Goal: Browse casually: Explore the website without a specific task or goal

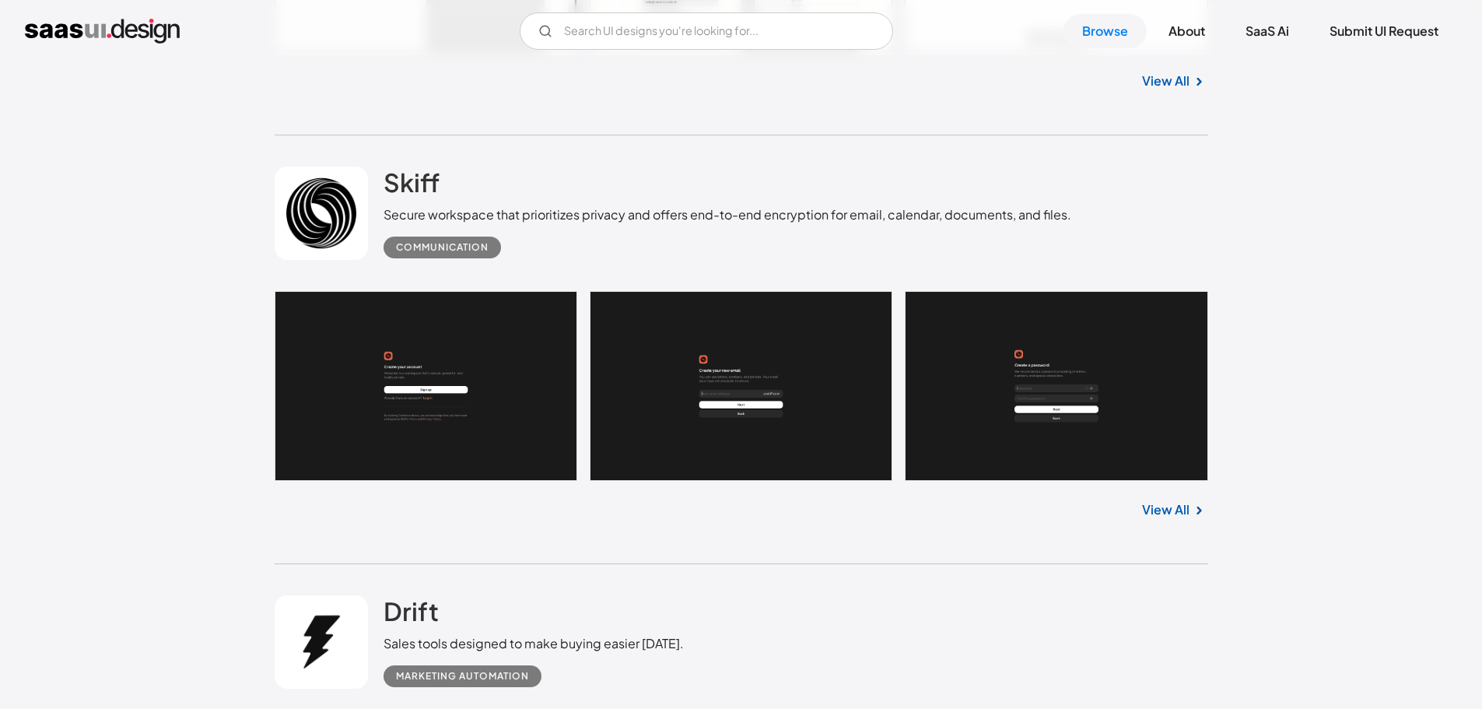
scroll to position [1401, 0]
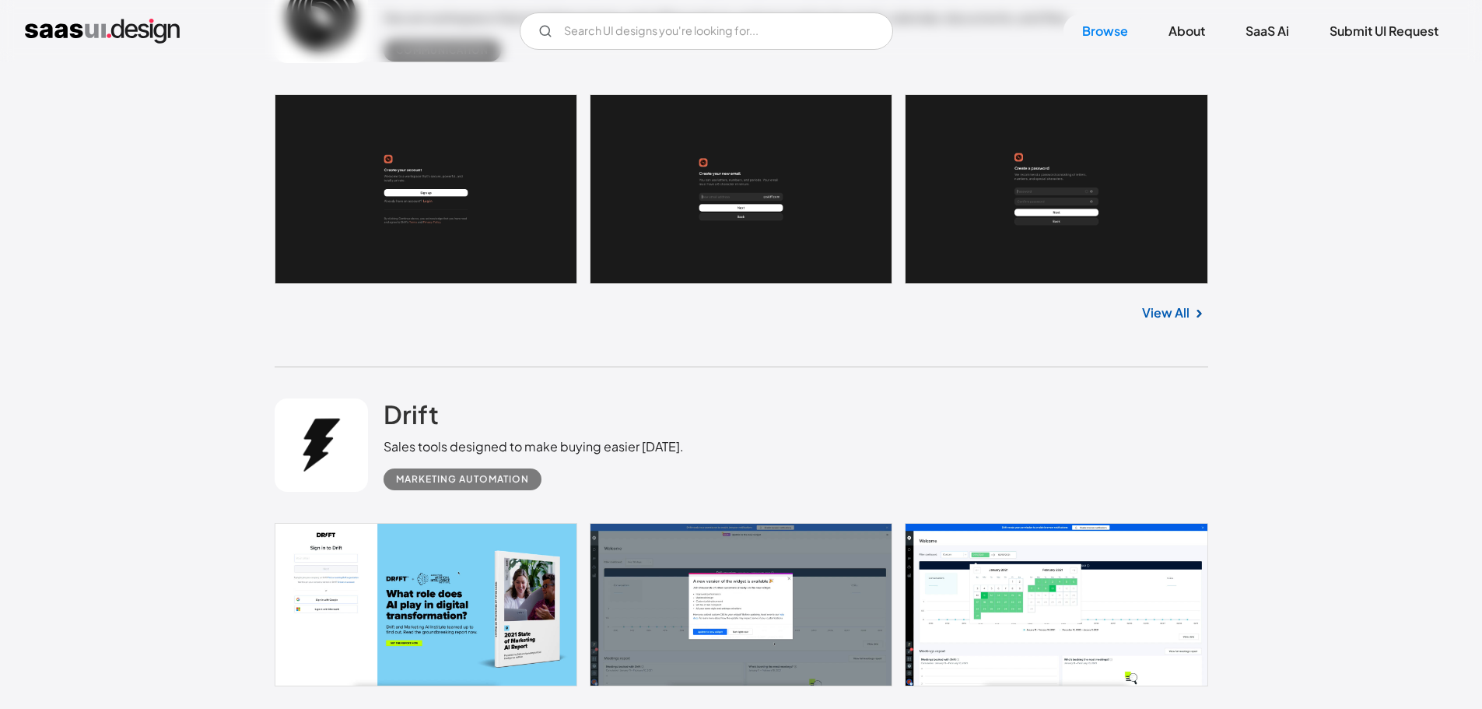
click at [363, 275] on link at bounding box center [742, 189] width 934 height 190
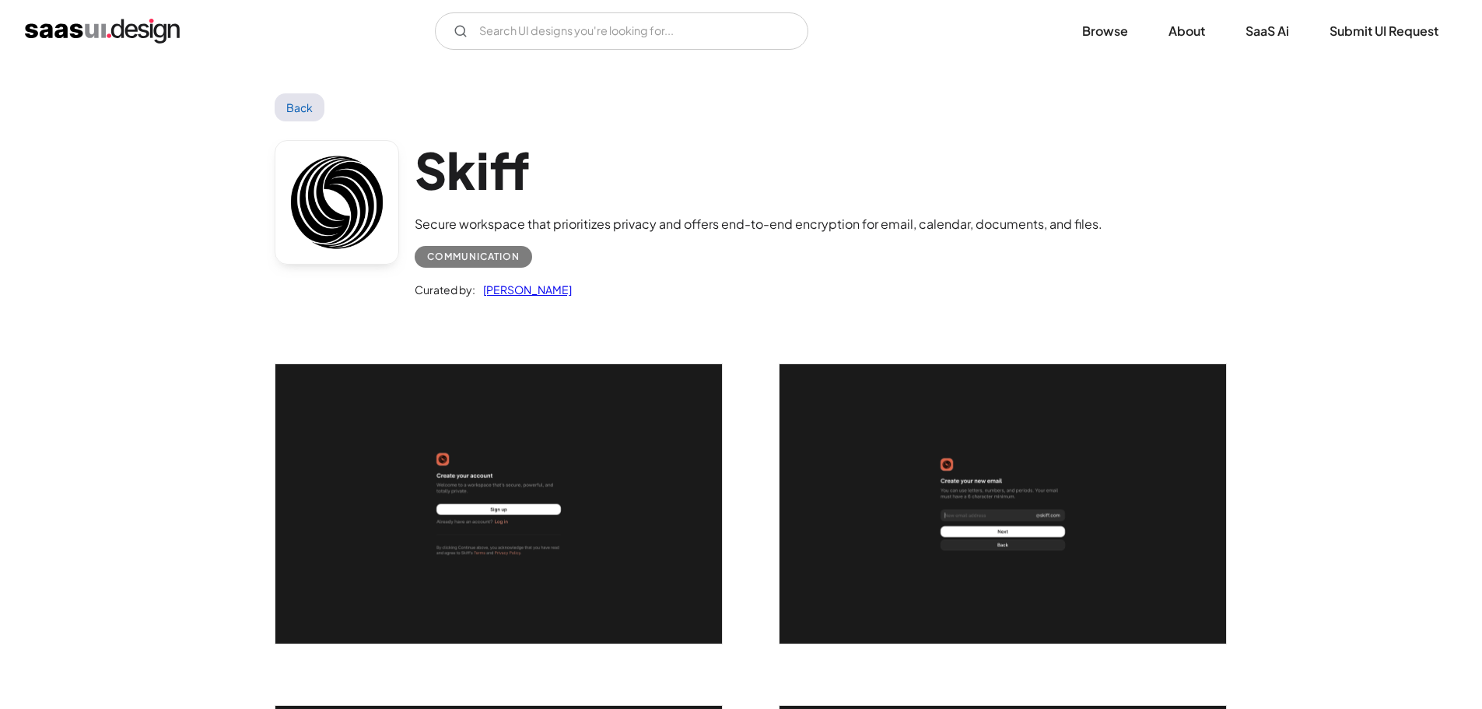
click at [420, 407] on img "open lightbox" at bounding box center [498, 503] width 447 height 279
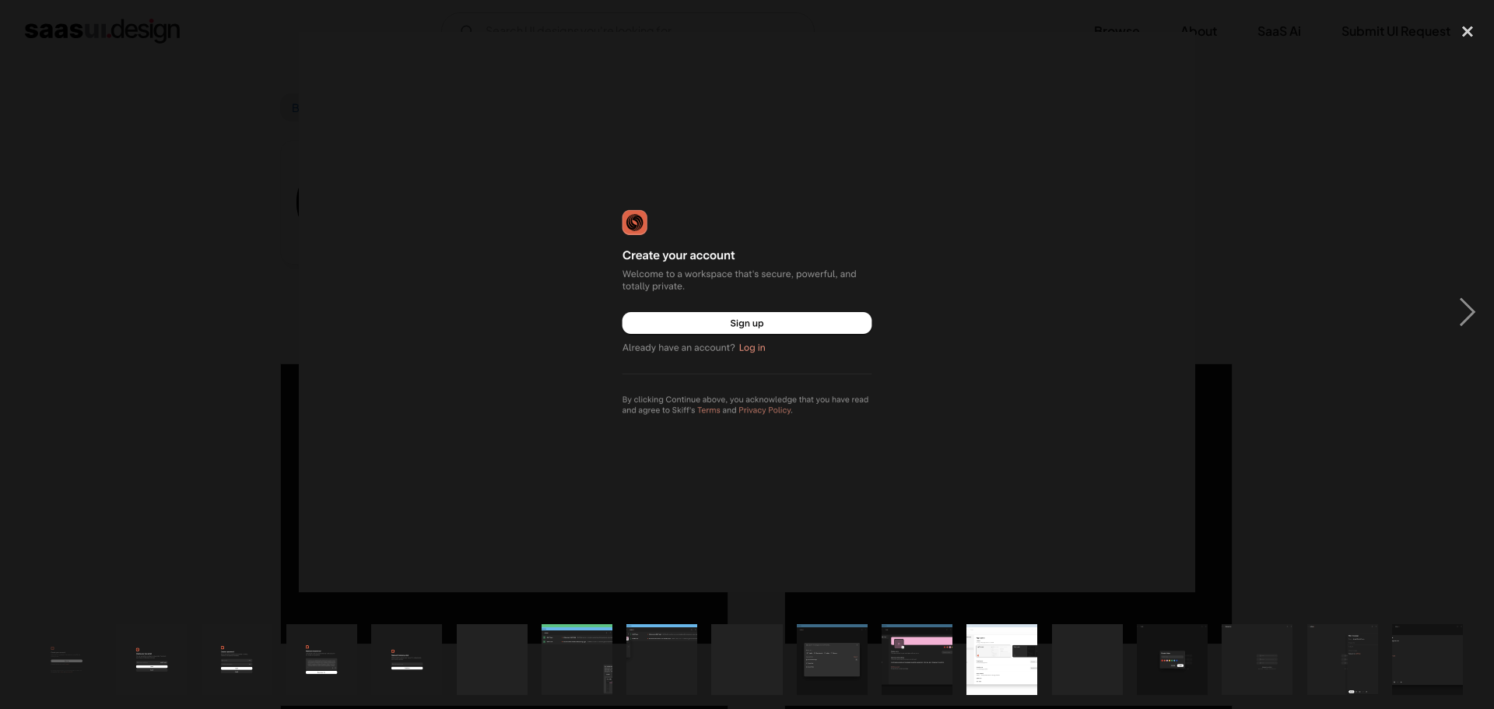
click at [463, 308] on img at bounding box center [747, 312] width 896 height 560
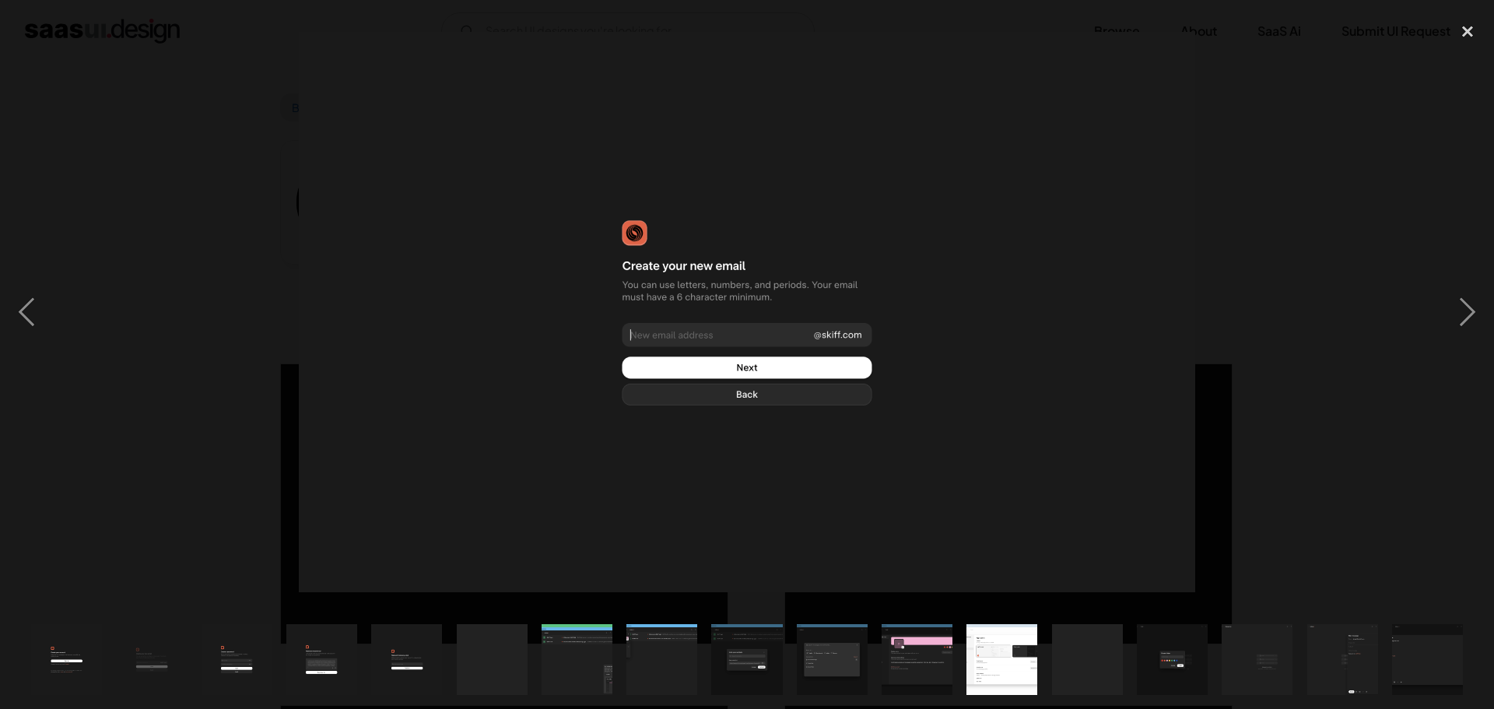
click at [483, 338] on img at bounding box center [747, 312] width 896 height 560
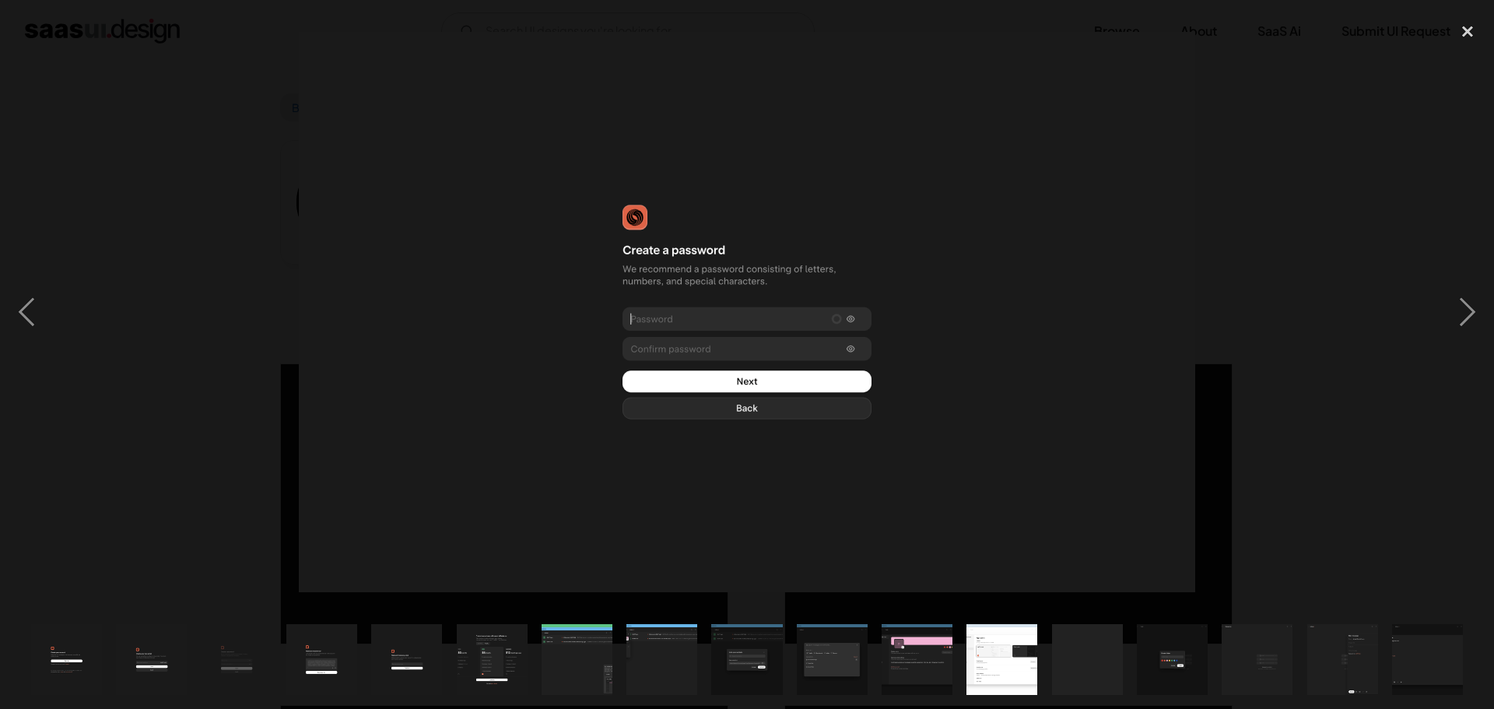
click at [483, 338] on img at bounding box center [747, 312] width 896 height 560
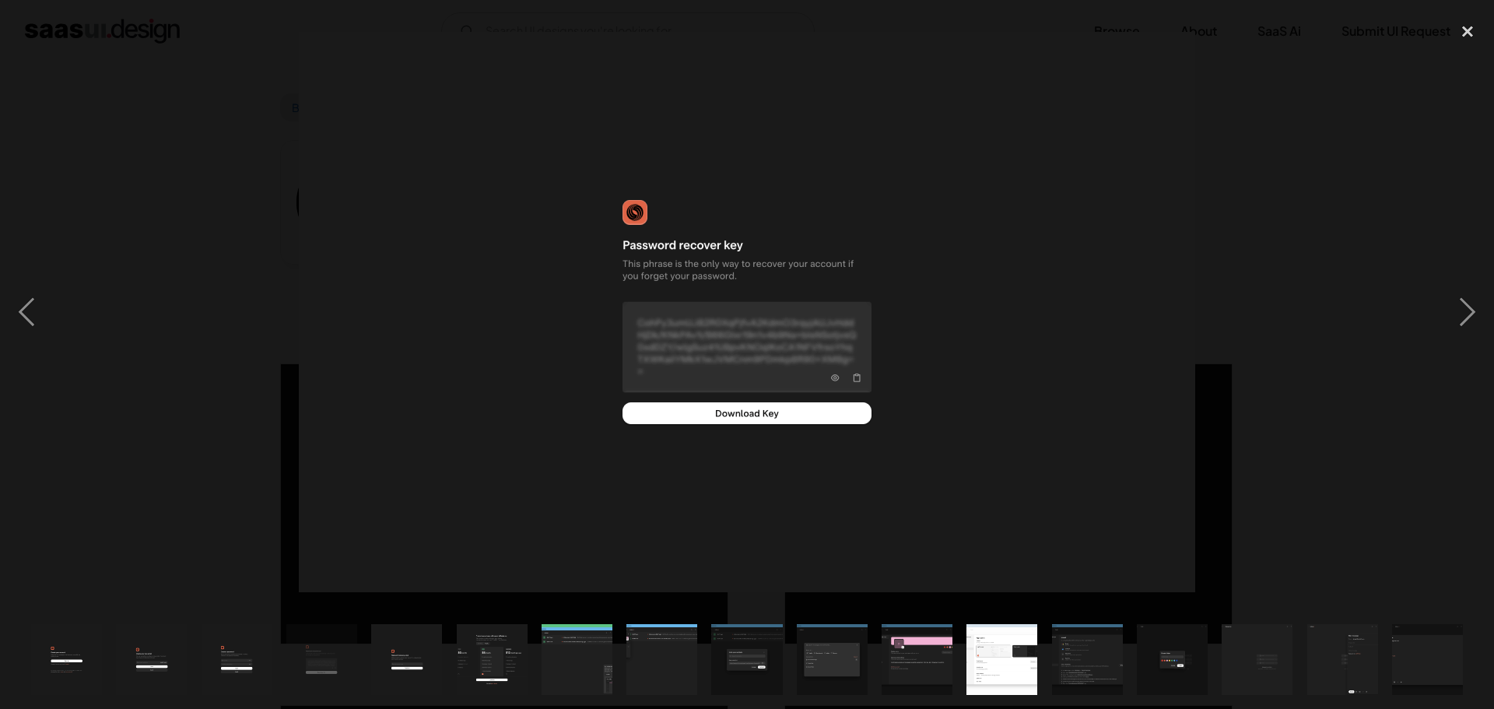
click at [482, 338] on img at bounding box center [747, 312] width 896 height 560
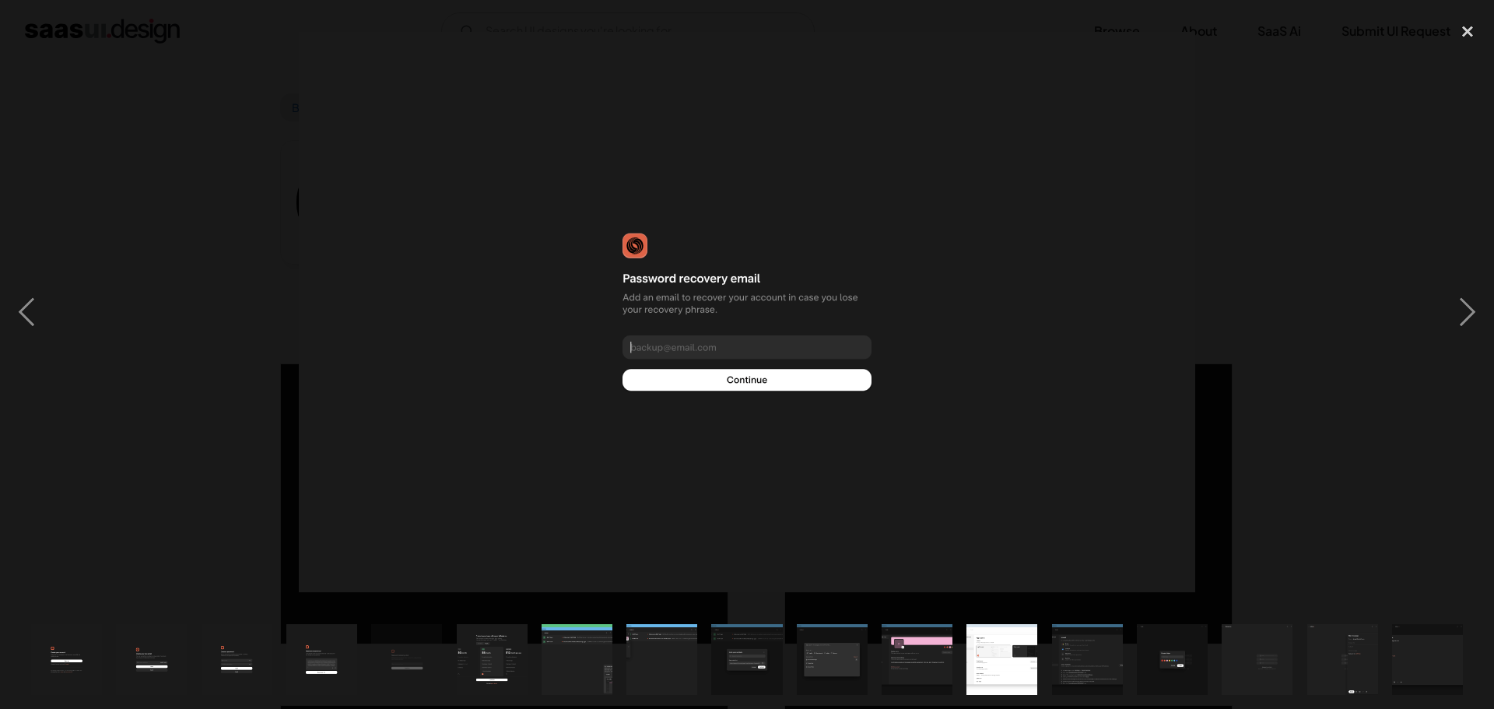
click at [482, 338] on img at bounding box center [747, 312] width 896 height 560
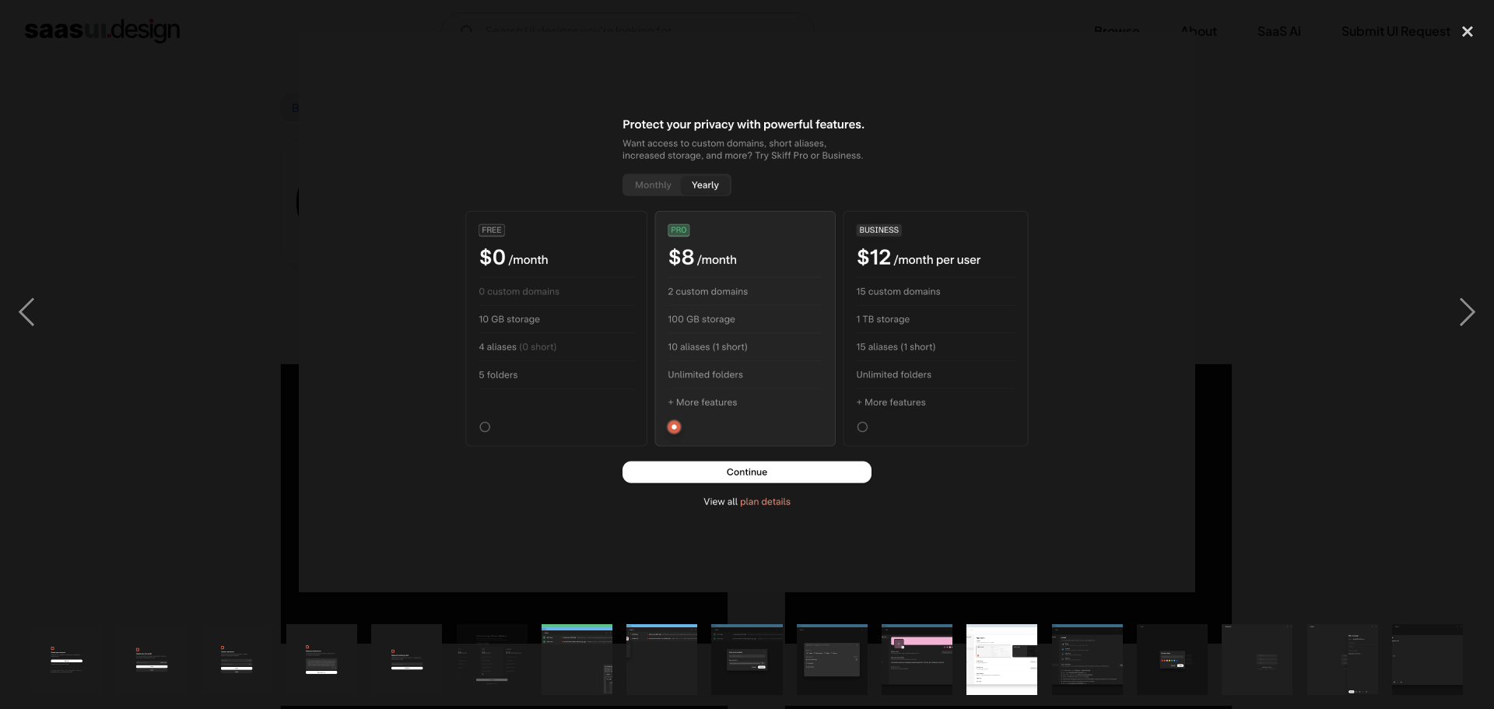
click at [482, 338] on img at bounding box center [747, 312] width 896 height 560
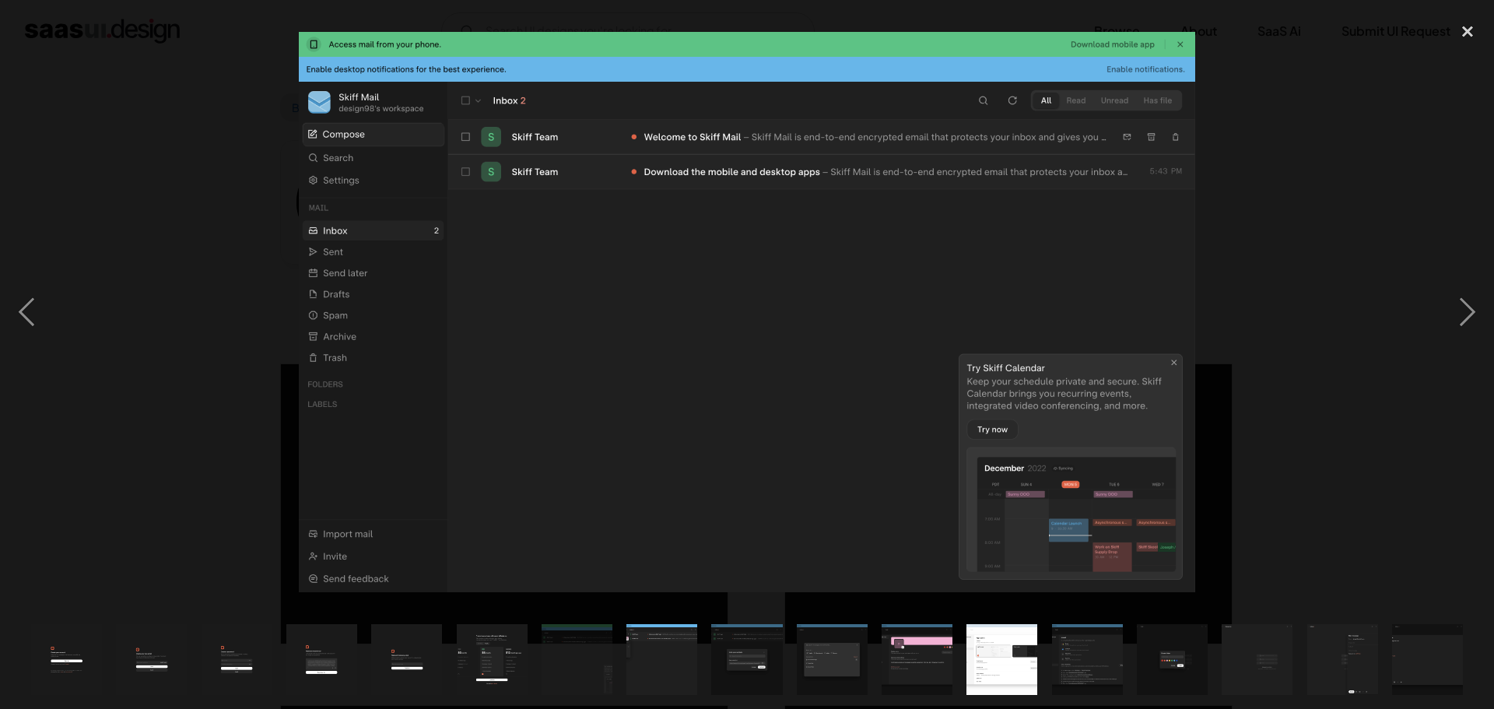
click at [206, 303] on div at bounding box center [747, 311] width 1494 height 595
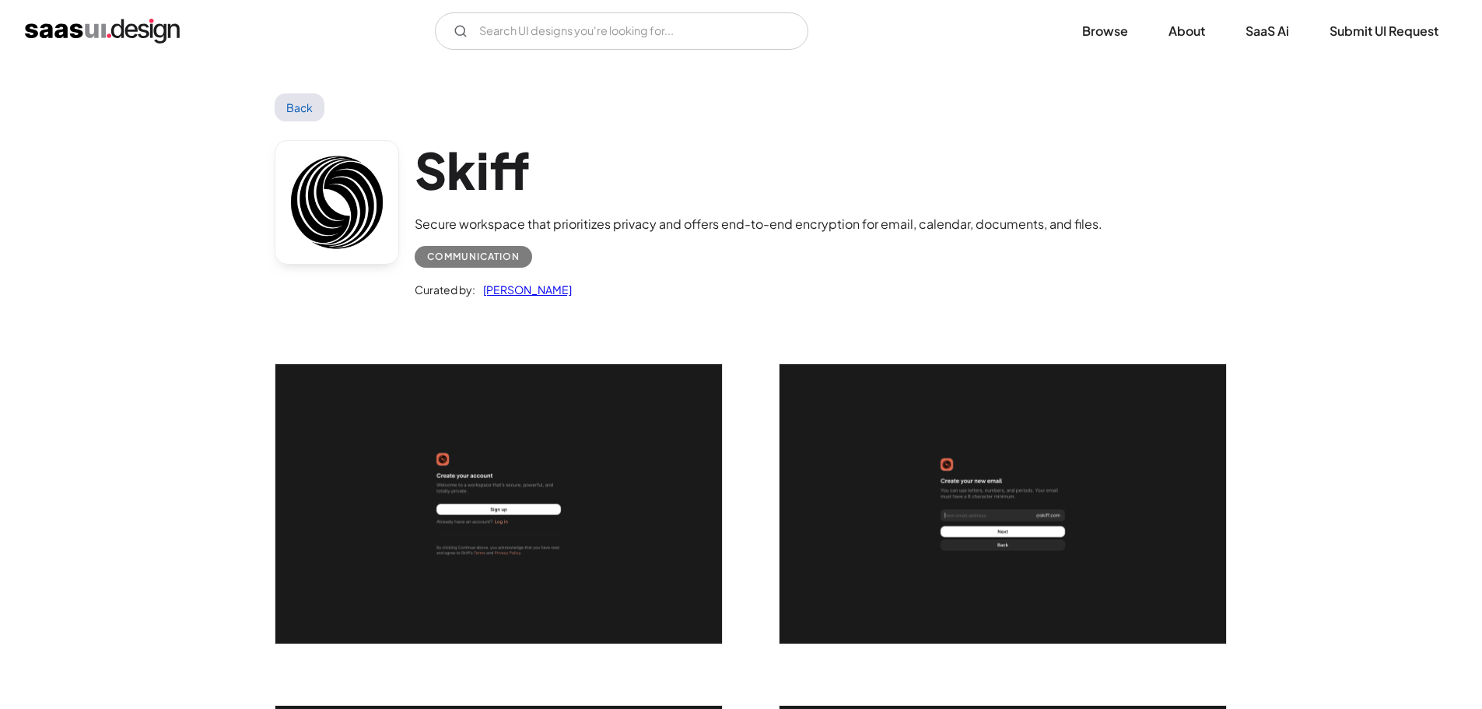
click at [595, 402] on img "open lightbox" at bounding box center [498, 503] width 447 height 279
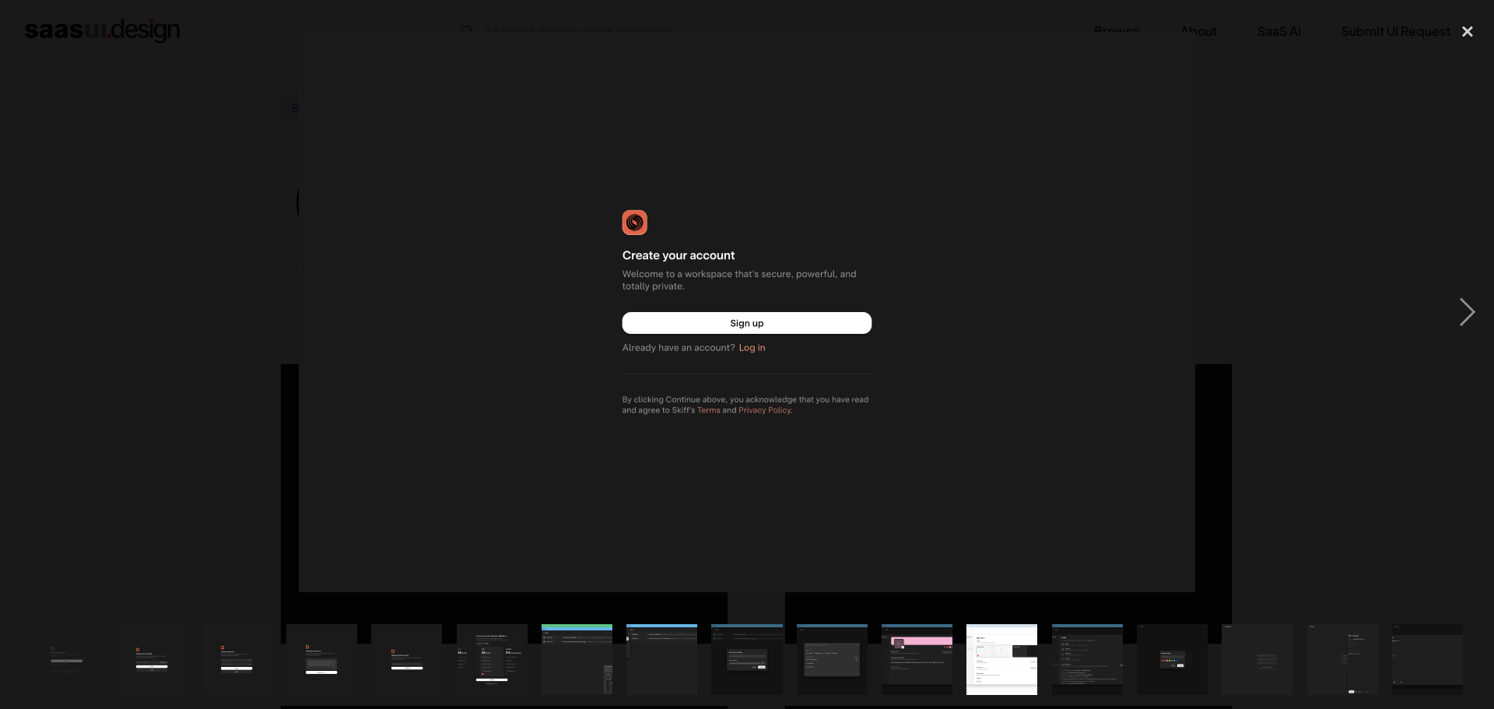
click at [1285, 94] on div at bounding box center [747, 311] width 1494 height 595
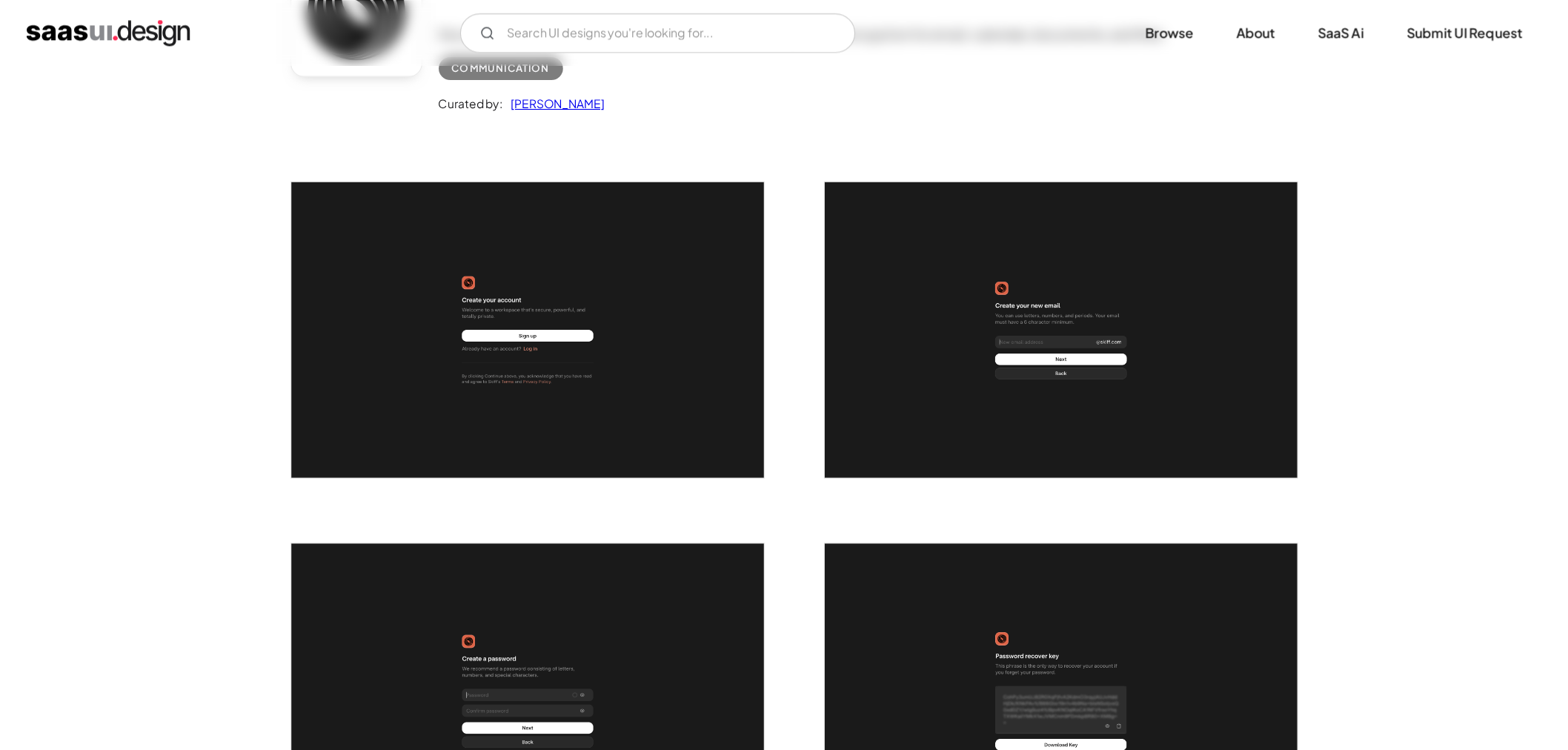
scroll to position [149, 0]
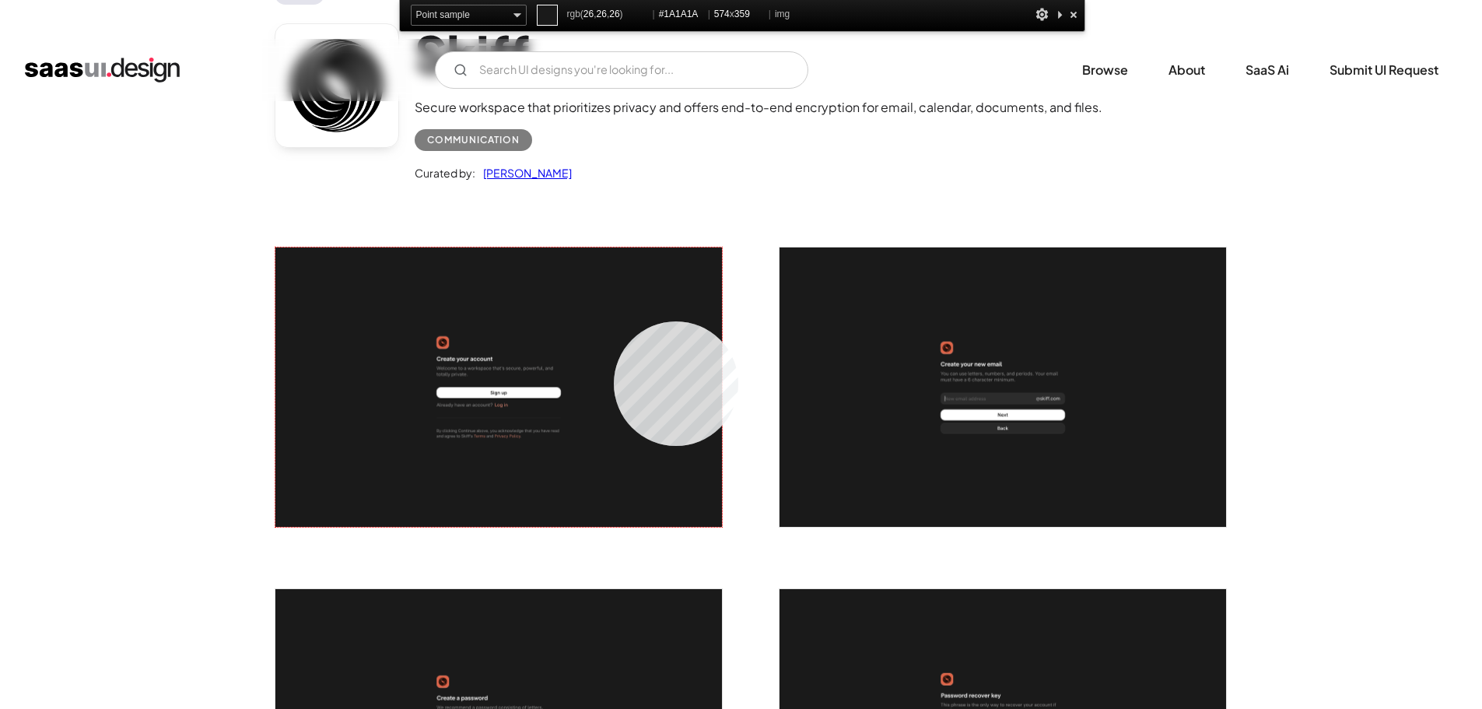
click at [614, 321] on img "open lightbox" at bounding box center [498, 386] width 447 height 279
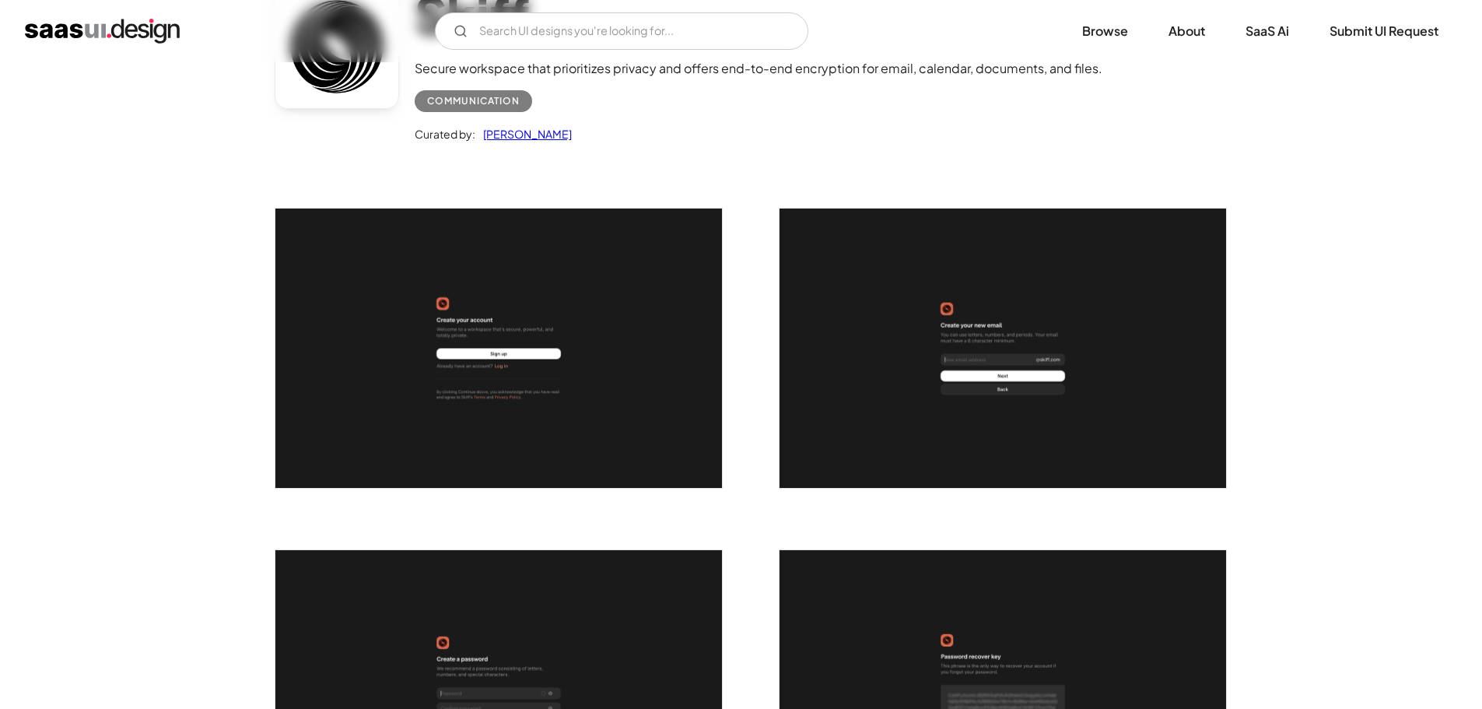
click at [457, 323] on img "open lightbox" at bounding box center [498, 348] width 447 height 279
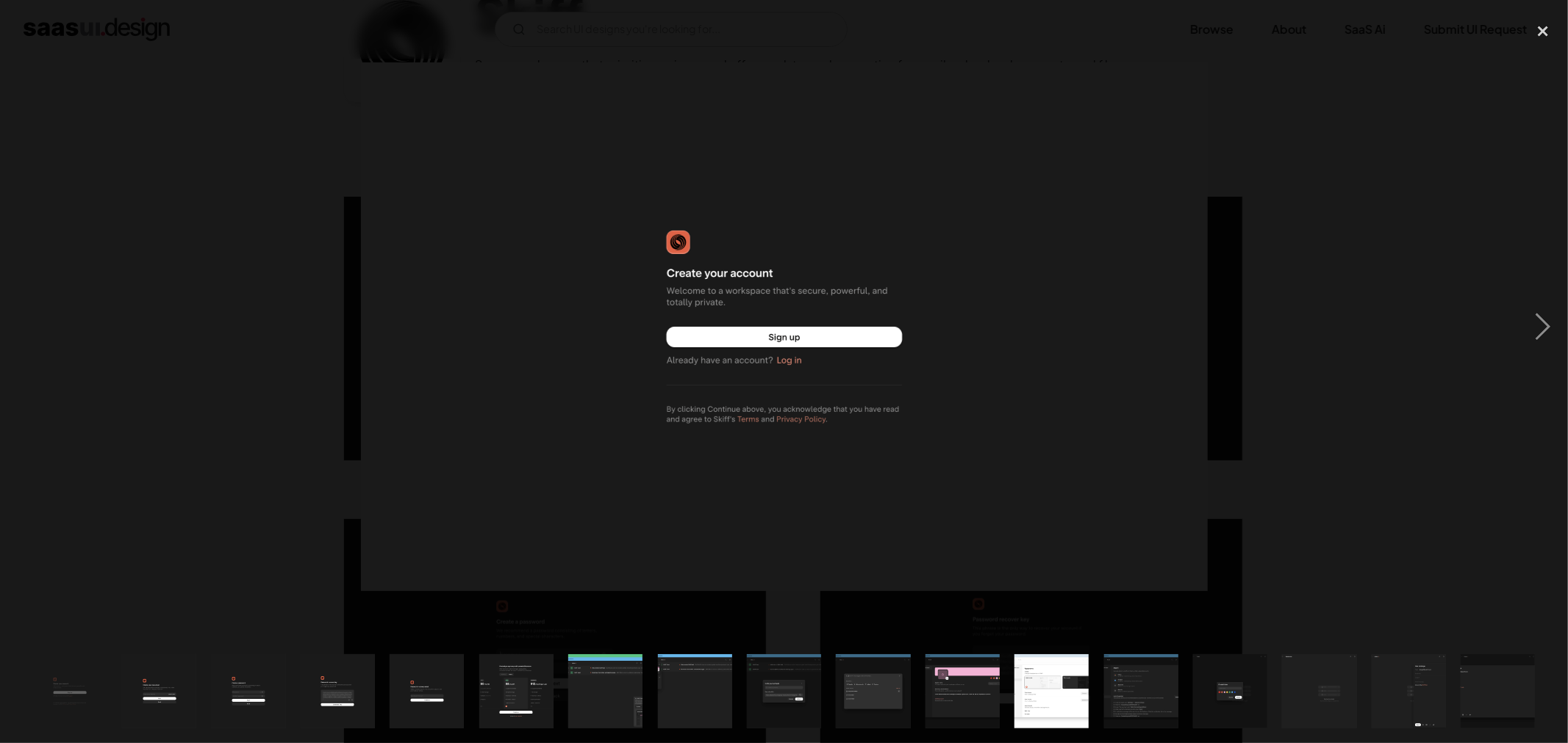
click at [1295, 331] on div at bounding box center [784, 327] width 1568 height 624
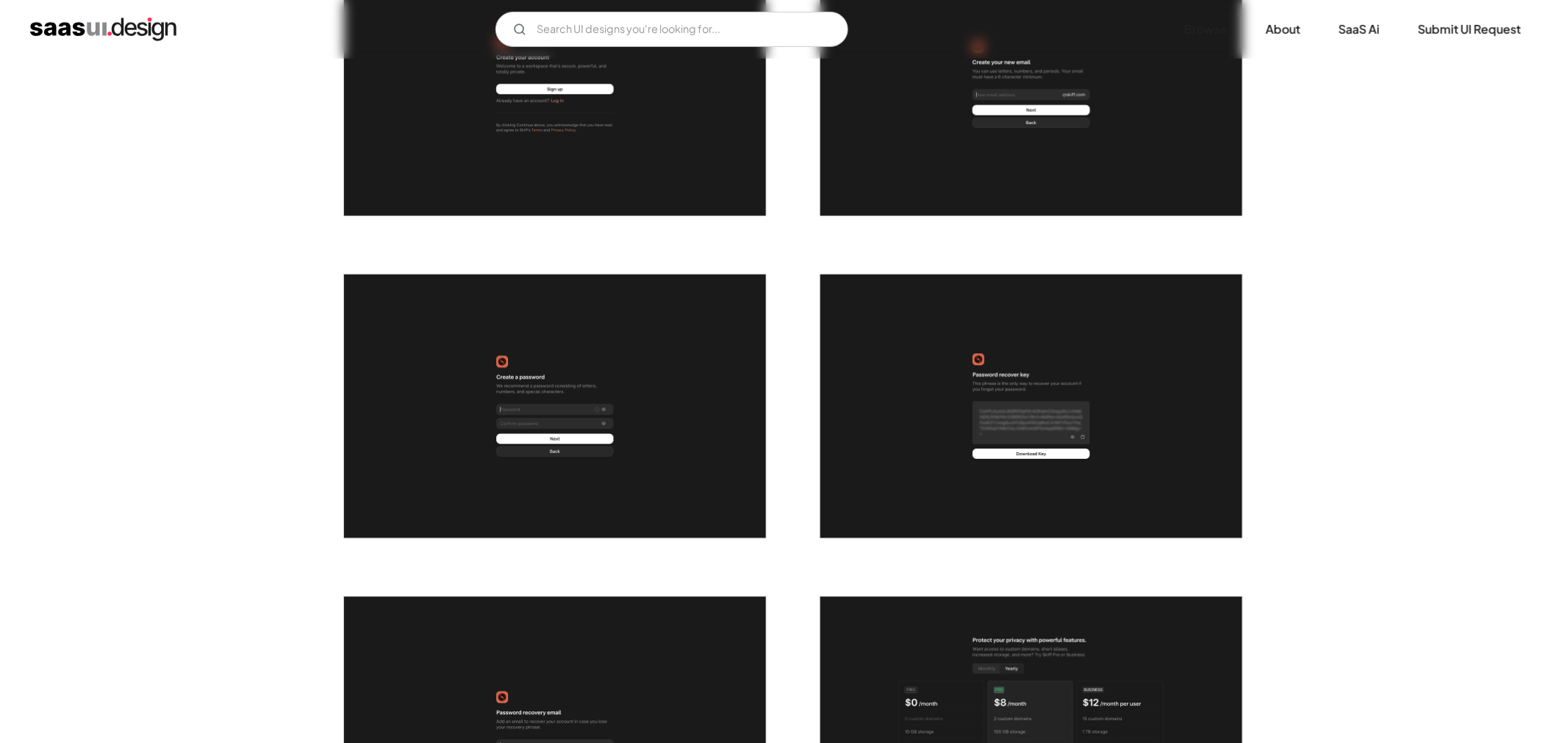
scroll to position [0, 0]
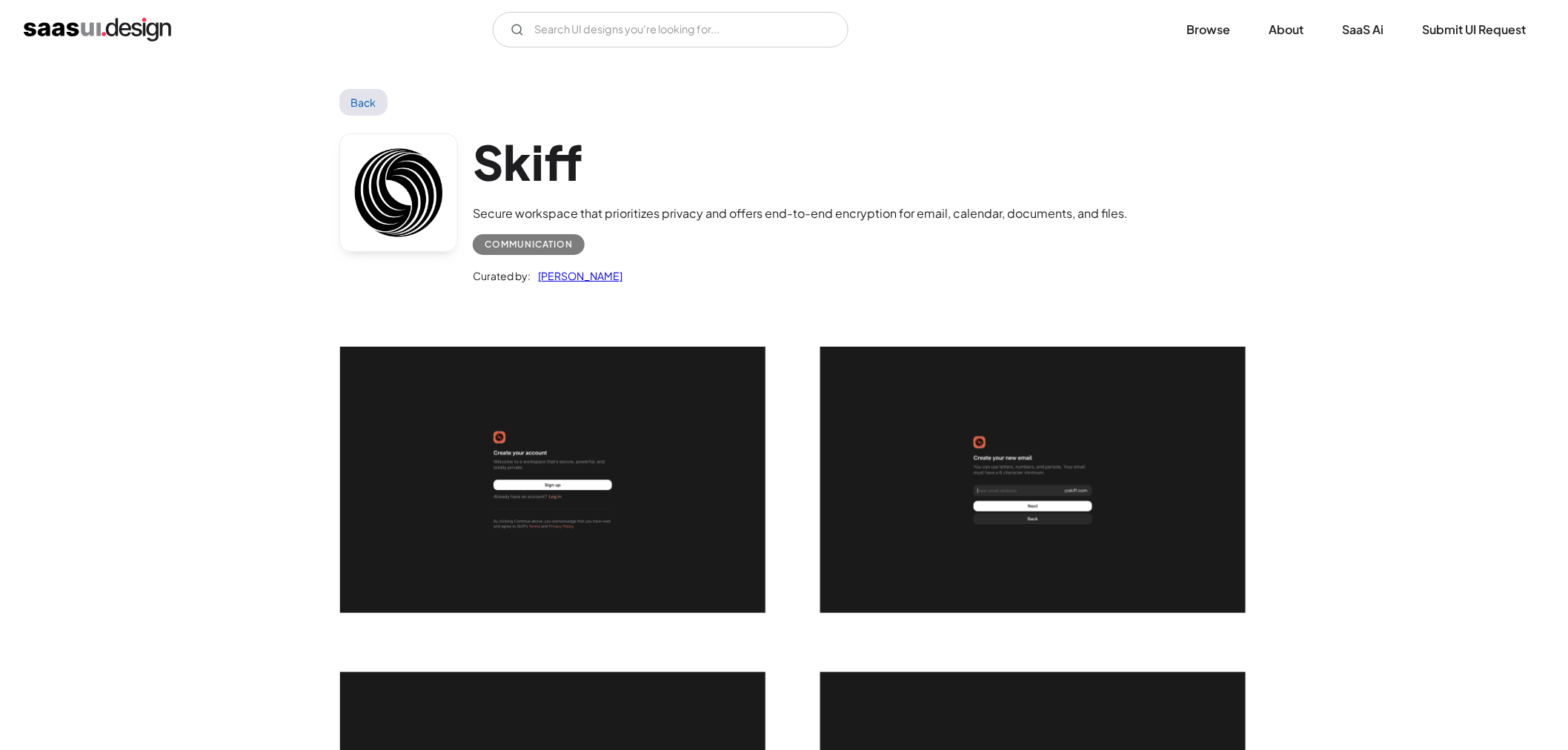
click at [580, 413] on img "open lightbox" at bounding box center [553, 479] width 426 height 266
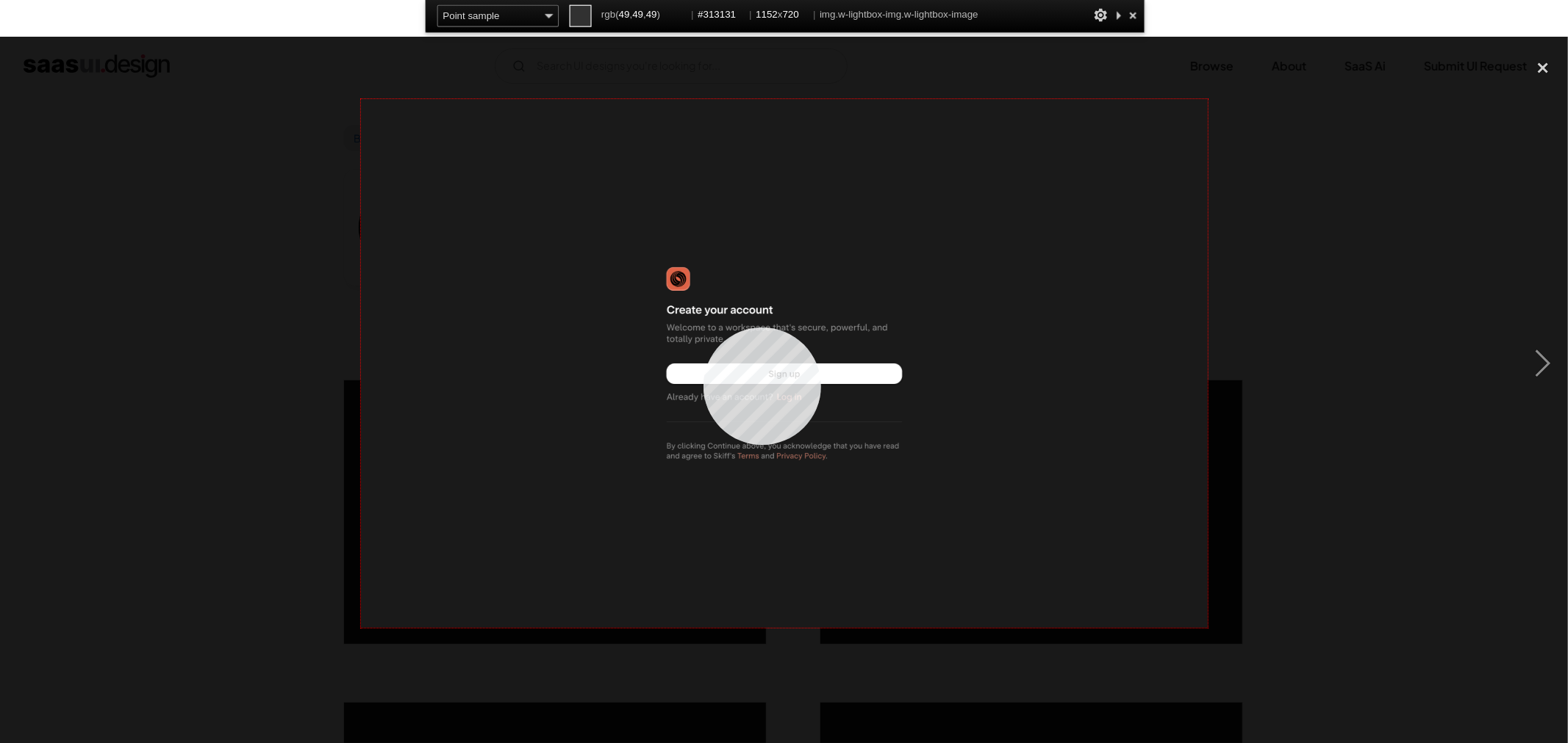
click at [704, 328] on img at bounding box center [784, 363] width 846 height 529
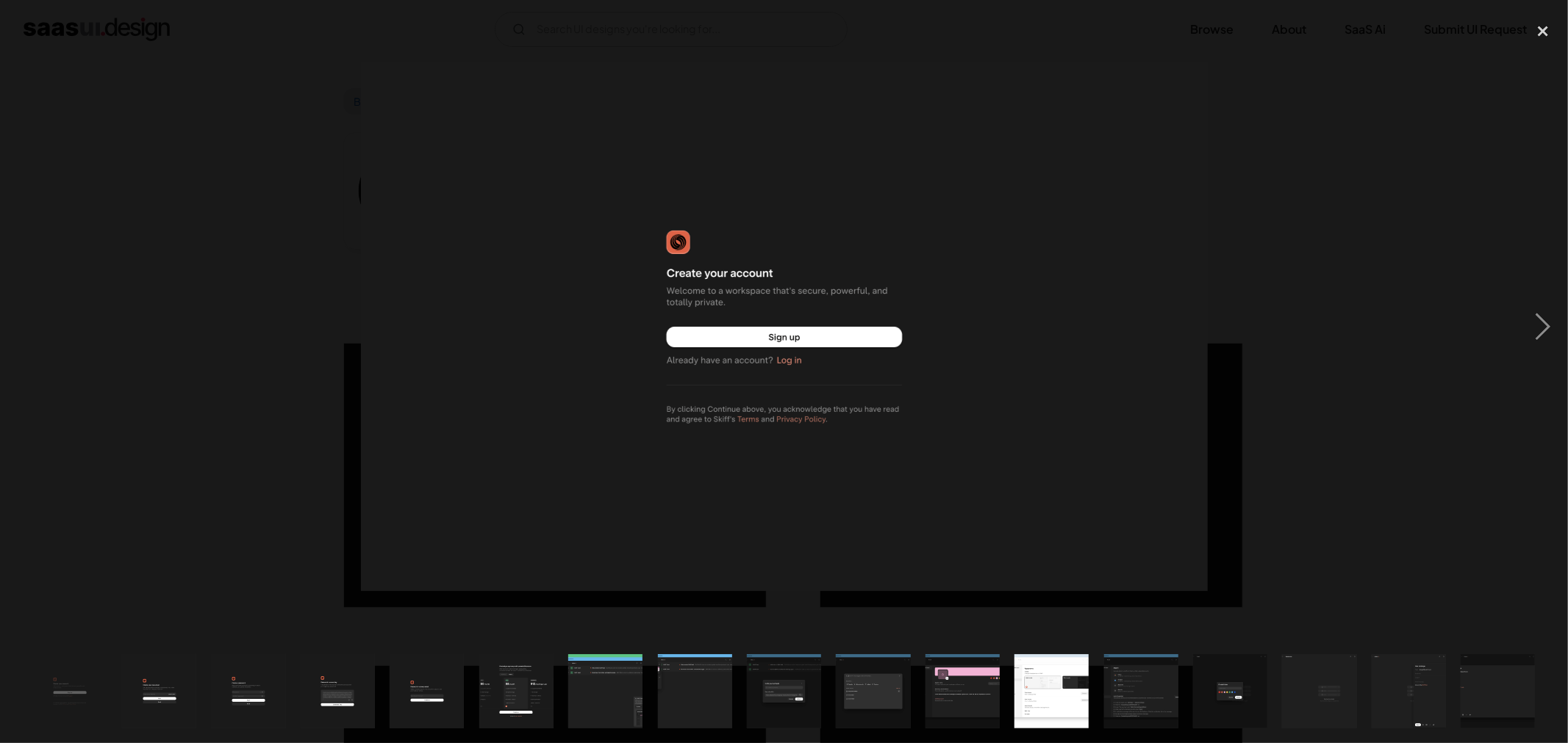
click at [679, 244] on img at bounding box center [784, 327] width 846 height 529
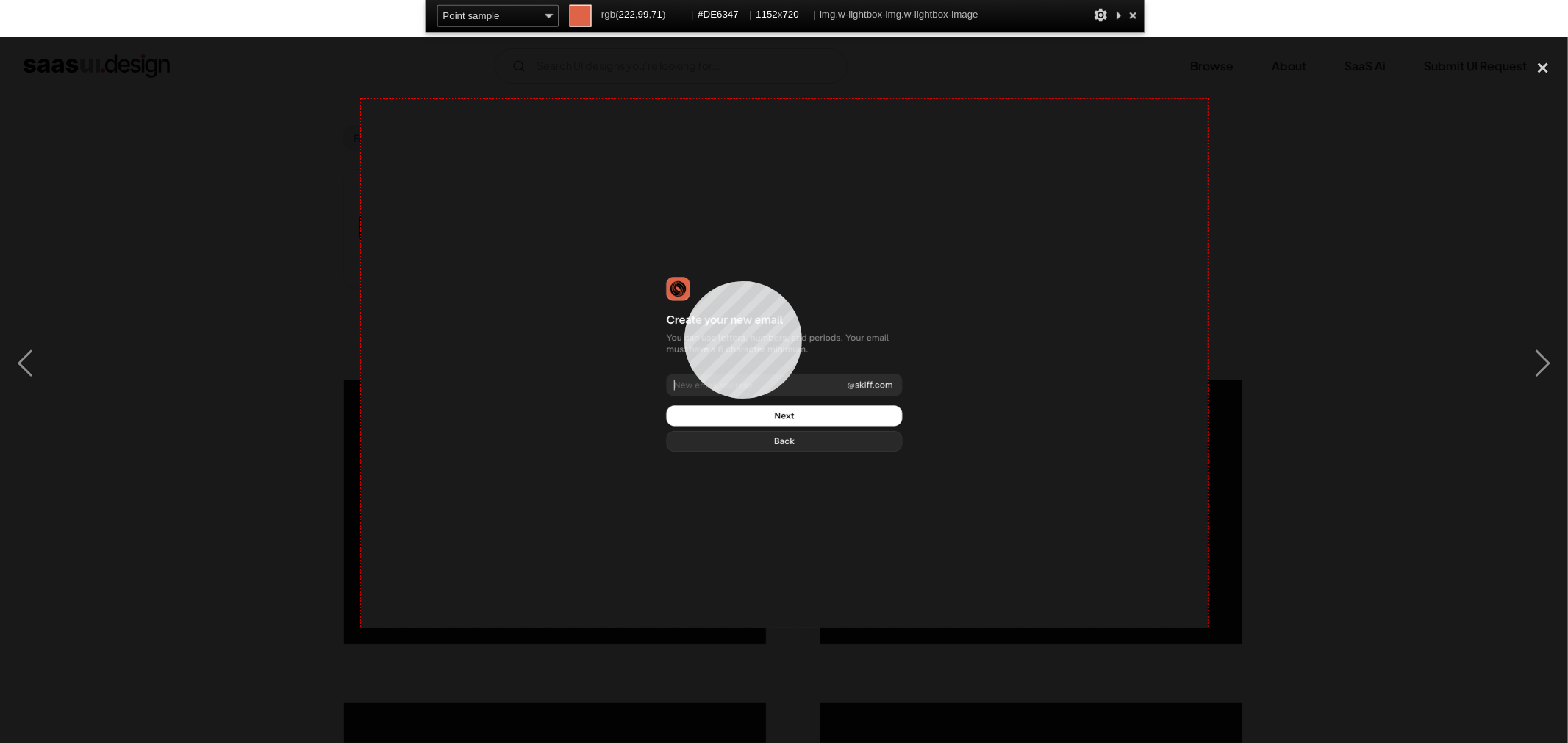
click at [684, 281] on img at bounding box center [784, 363] width 846 height 529
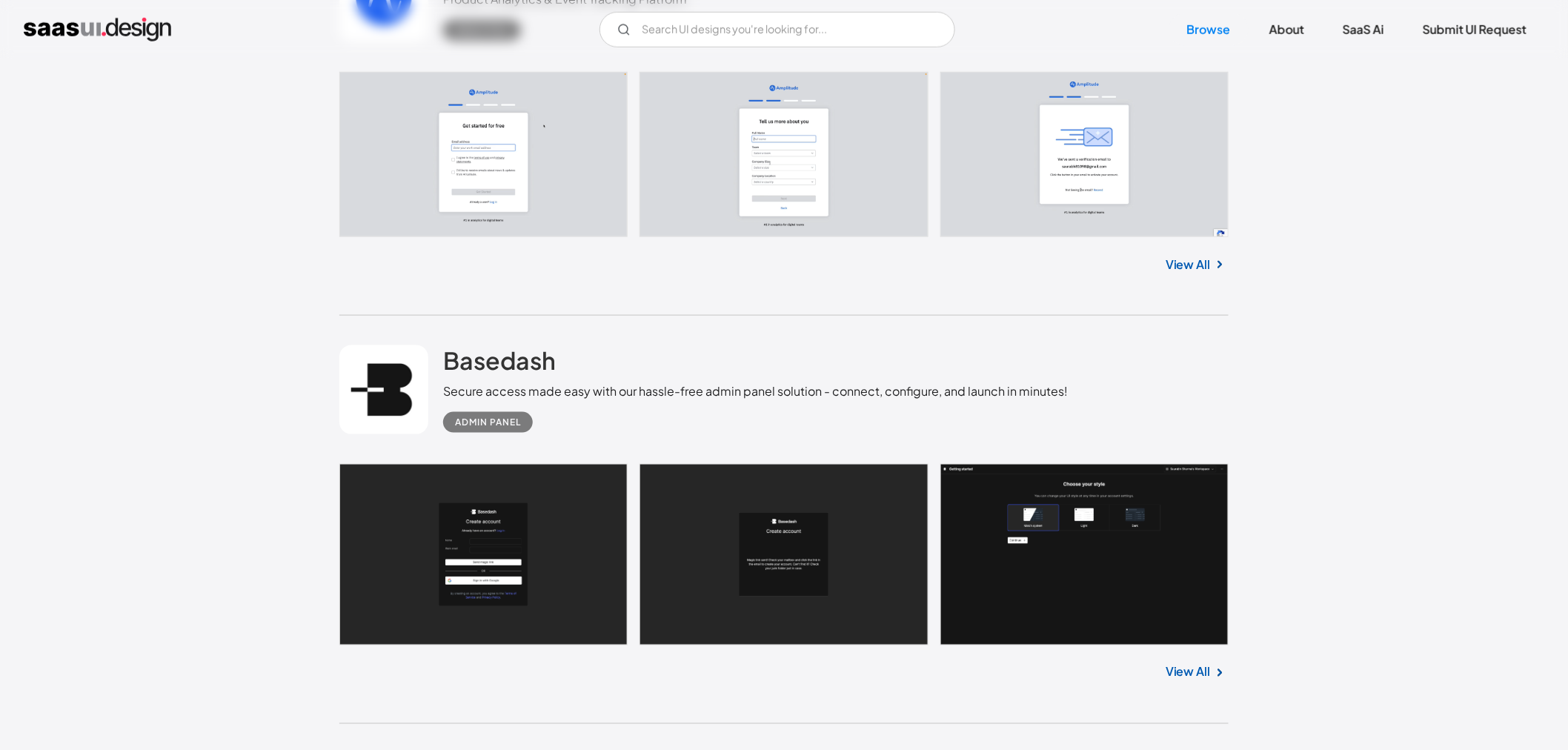
scroll to position [7909, 0]
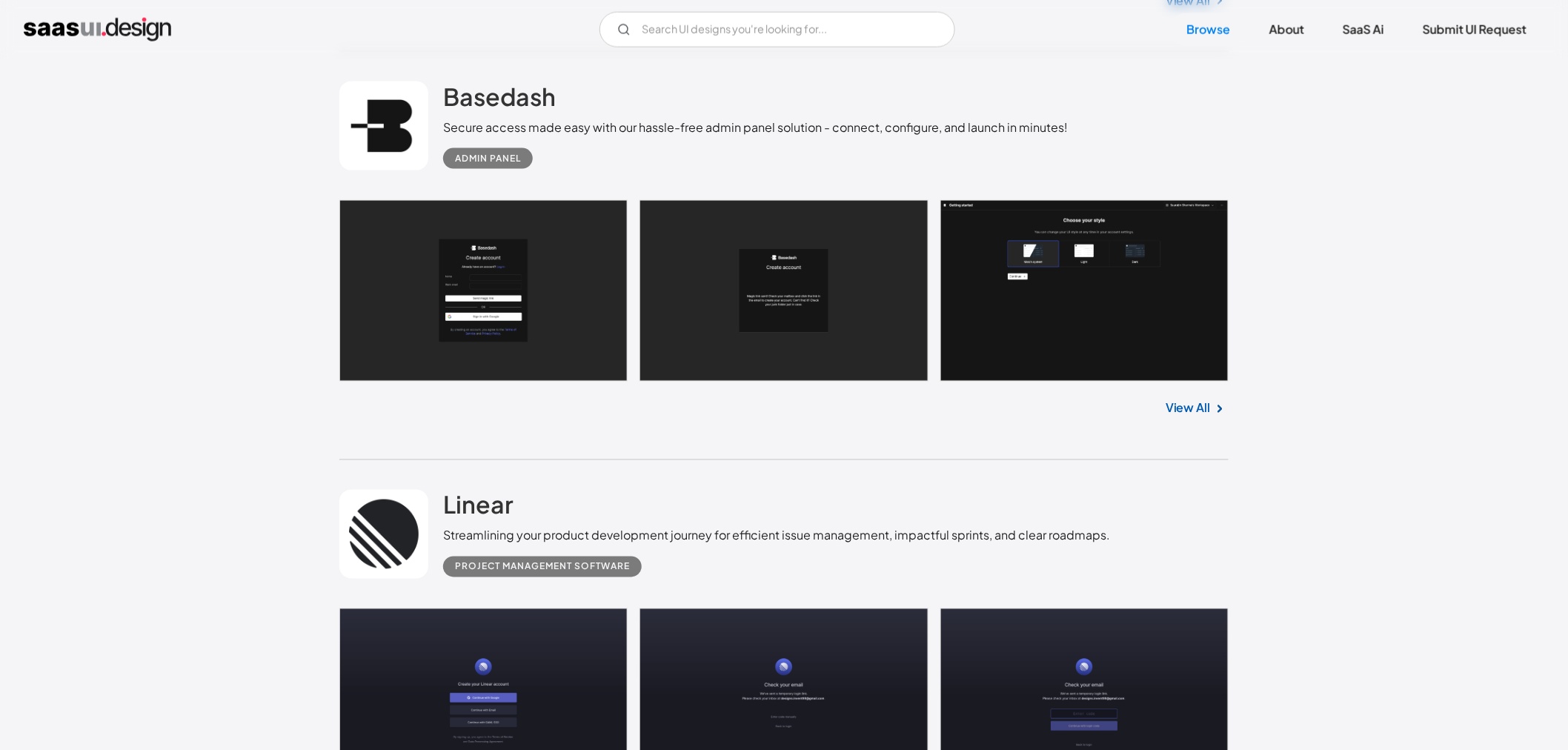
click at [535, 309] on link at bounding box center [784, 291] width 890 height 181
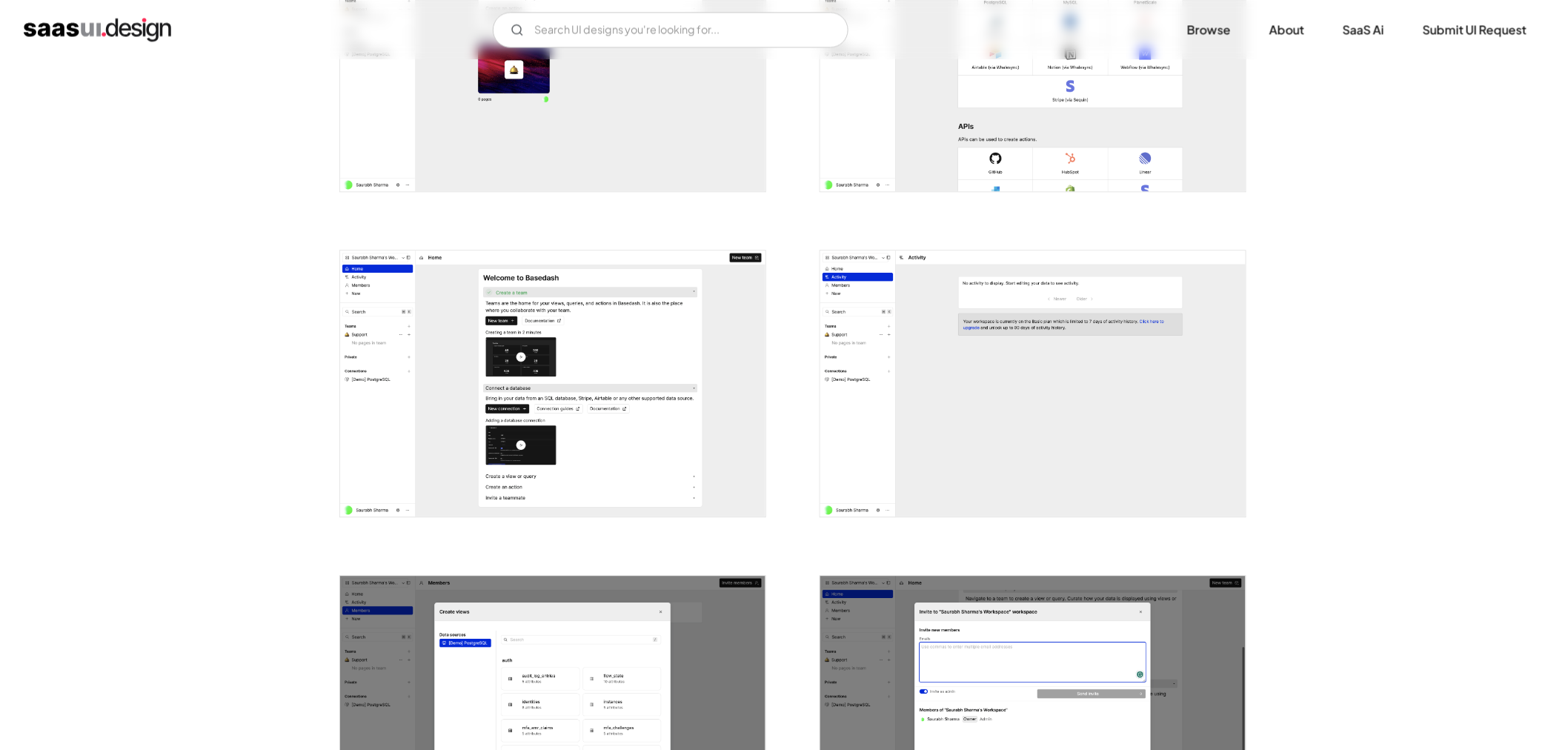
scroll to position [1648, 0]
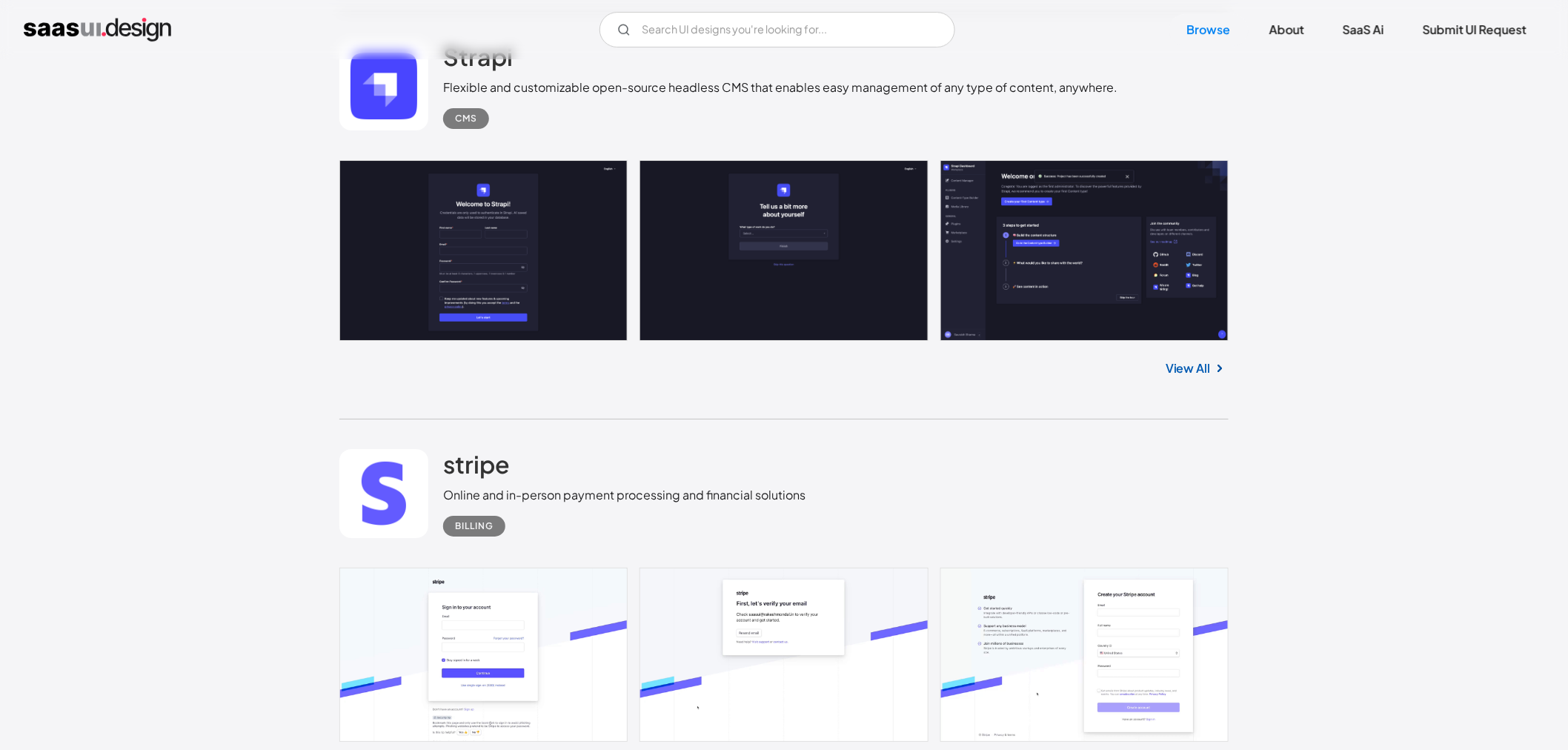
scroll to position [11508, 0]
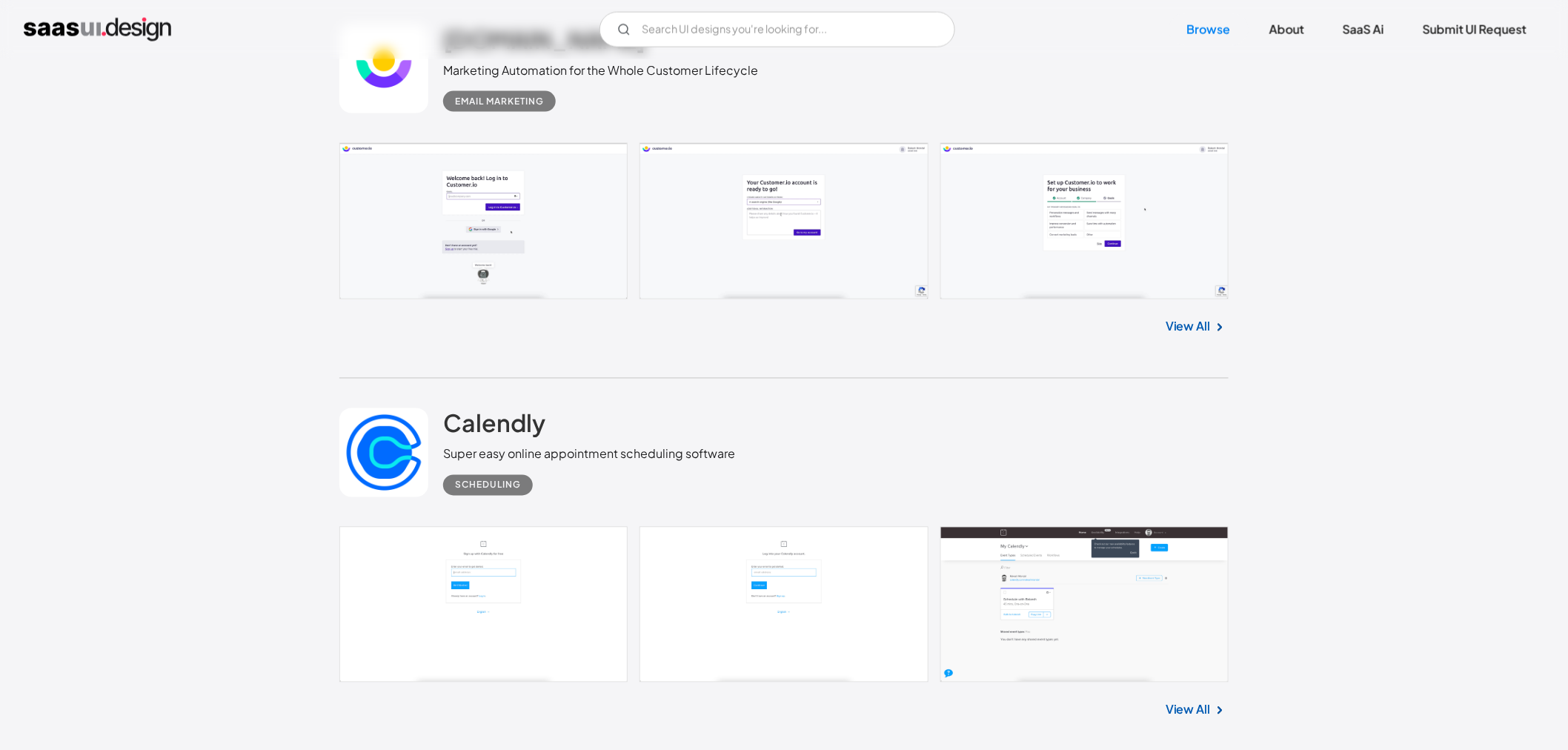
scroll to position [12333, 0]
